Goal: Complete application form

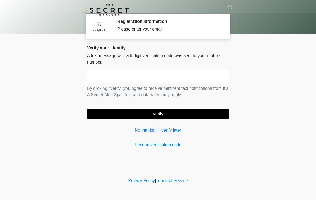
click at [190, 76] on input "text" at bounding box center [158, 76] width 142 height 13
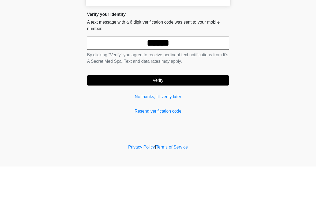
type input "******"
click at [174, 109] on button "Verify" at bounding box center [158, 114] width 142 height 10
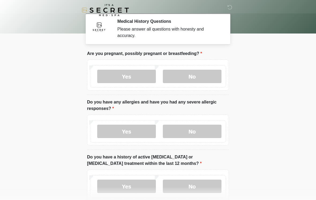
click at [198, 73] on label "No" at bounding box center [192, 76] width 59 height 13
click at [209, 134] on label "No" at bounding box center [192, 131] width 59 height 13
click at [194, 183] on label "No" at bounding box center [192, 185] width 59 height 13
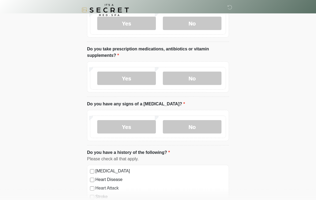
scroll to position [164, 0]
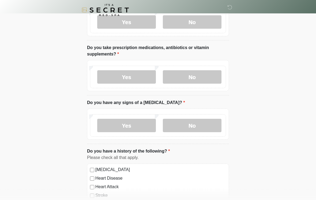
click at [128, 74] on label "Yes" at bounding box center [126, 77] width 59 height 13
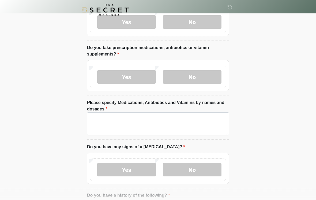
scroll to position [164, 0]
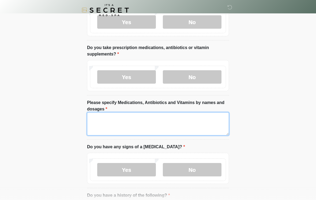
click at [182, 125] on textarea "Please specify Medications, Antibiotics and Vitamins by names and dosages" at bounding box center [158, 123] width 142 height 23
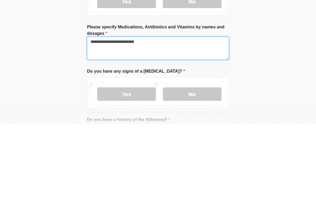
type textarea "**********"
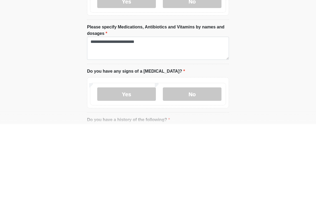
click at [204, 163] on label "No" at bounding box center [192, 169] width 59 height 13
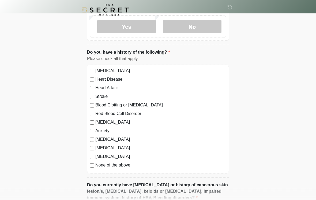
scroll to position [308, 0]
click at [124, 69] on label "[MEDICAL_DATA]" at bounding box center [160, 71] width 131 height 6
click at [127, 138] on label "[MEDICAL_DATA]" at bounding box center [160, 139] width 131 height 6
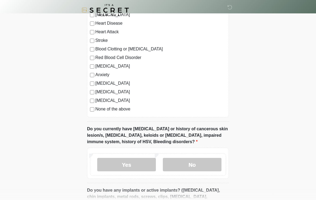
scroll to position [368, 0]
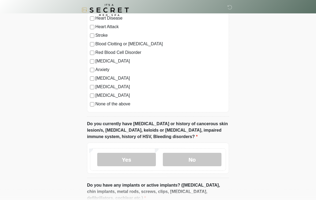
click at [201, 160] on label "No" at bounding box center [192, 159] width 59 height 13
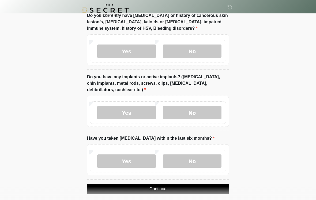
scroll to position [490, 0]
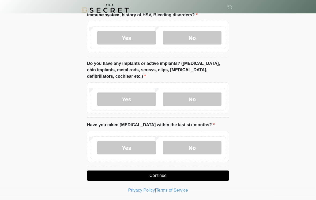
click at [205, 103] on label "No" at bounding box center [192, 99] width 59 height 13
click at [199, 146] on label "No" at bounding box center [192, 147] width 59 height 13
click at [158, 172] on button "Continue" at bounding box center [158, 176] width 142 height 10
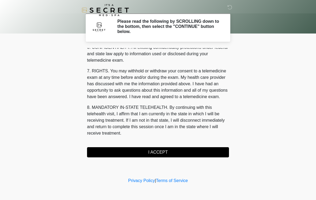
scroll to position [218, 0]
click at [158, 151] on button "I ACCEPT" at bounding box center [158, 152] width 142 height 10
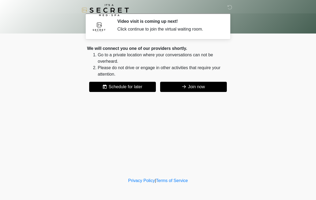
click at [192, 87] on button "Join now" at bounding box center [193, 87] width 67 height 10
